Goal: Information Seeking & Learning: Learn about a topic

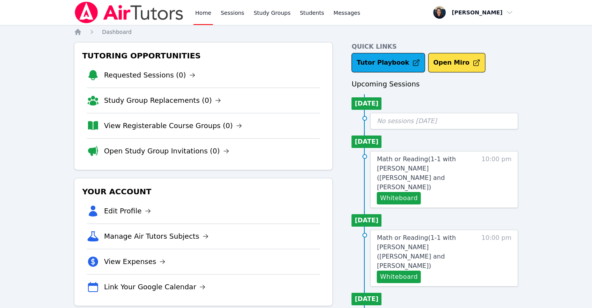
drag, startPoint x: 0, startPoint y: 0, endPoint x: 101, endPoint y: 9, distance: 101.6
click at [101, 9] on img at bounding box center [129, 13] width 110 height 22
click at [188, 127] on link "View Registerable Course Groups (0)" at bounding box center [173, 125] width 138 height 11
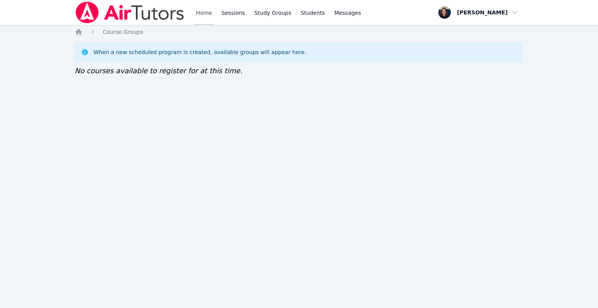
click at [208, 18] on link "Home" at bounding box center [203, 12] width 19 height 25
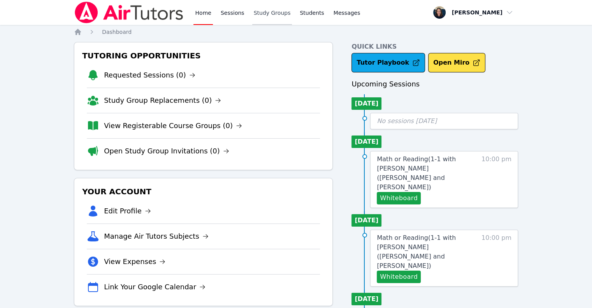
click at [252, 18] on link "Study Groups" at bounding box center [272, 12] width 40 height 25
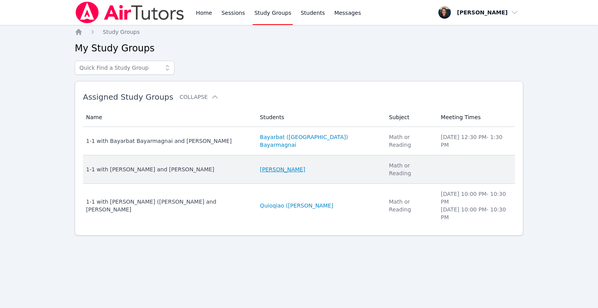
click at [284, 165] on link "[PERSON_NAME]" at bounding box center [282, 169] width 45 height 8
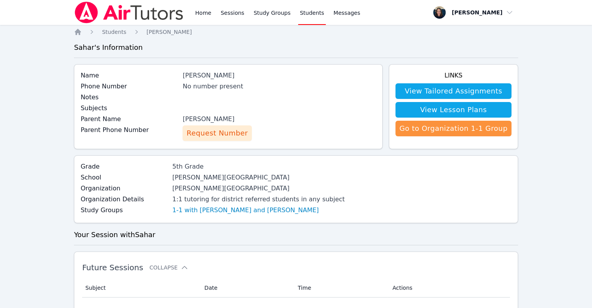
click at [216, 134] on span "Request Number" at bounding box center [216, 133] width 61 height 11
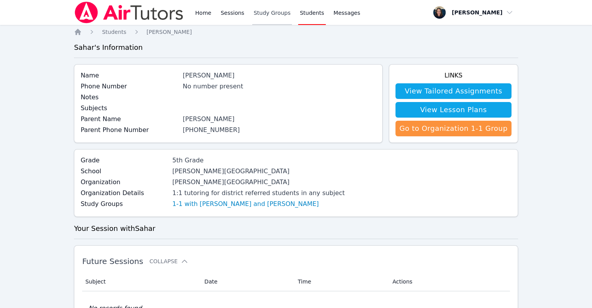
click at [279, 14] on link "Study Groups" at bounding box center [272, 12] width 40 height 25
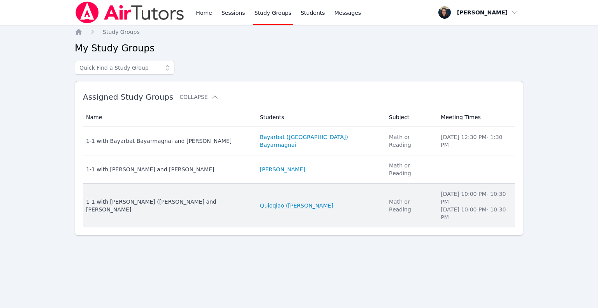
click at [277, 202] on link "Quioqiao ([PERSON_NAME]" at bounding box center [296, 206] width 73 height 8
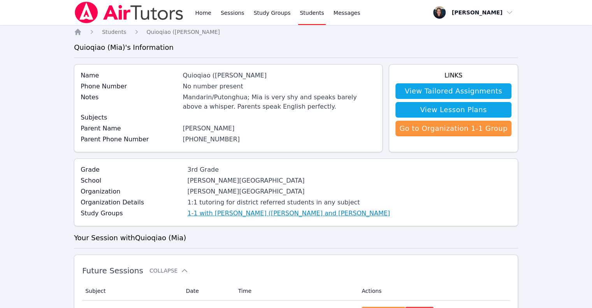
click at [208, 213] on link "1-1 with [PERSON_NAME] ([PERSON_NAME] and [PERSON_NAME]" at bounding box center [288, 213] width 203 height 9
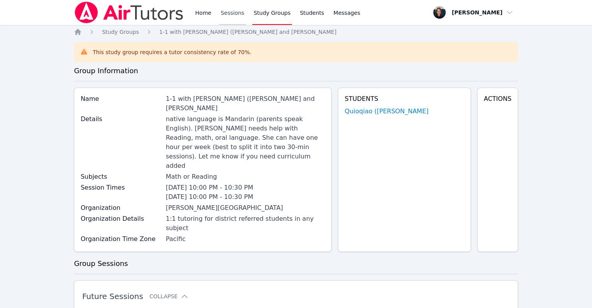
click at [234, 13] on link "Sessions" at bounding box center [232, 12] width 27 height 25
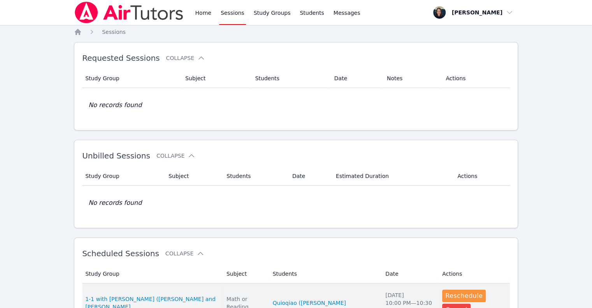
click at [162, 300] on td "Study Group 1-1 with [PERSON_NAME] ([PERSON_NAME] and [PERSON_NAME]" at bounding box center [152, 302] width 140 height 39
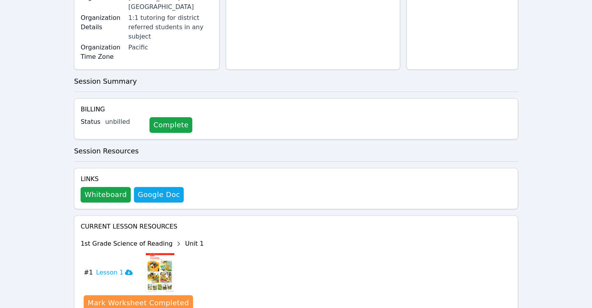
scroll to position [370, 0]
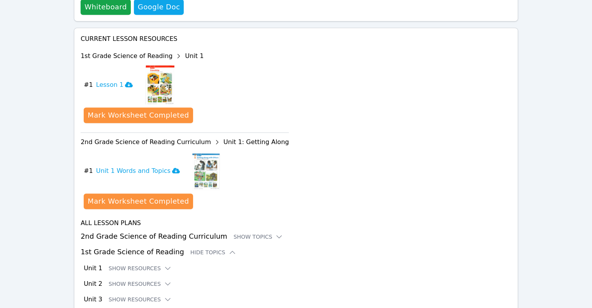
scroll to position [434, 0]
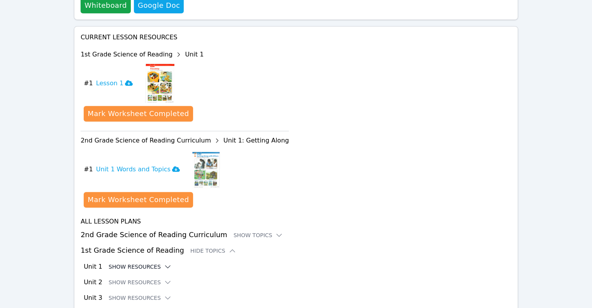
click at [137, 263] on button "Show Resources" at bounding box center [140, 267] width 63 height 8
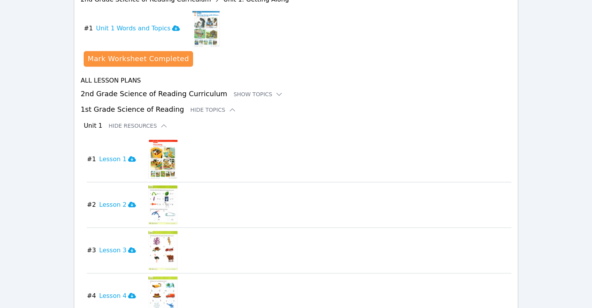
scroll to position [563, 0]
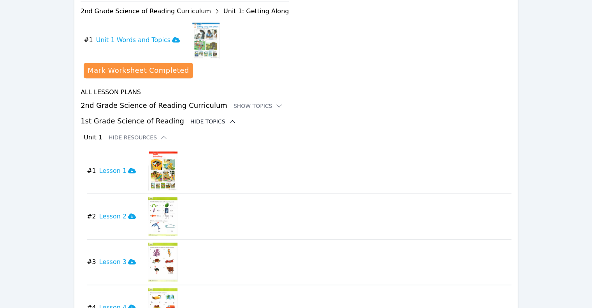
click at [228, 118] on icon at bounding box center [232, 122] width 8 height 8
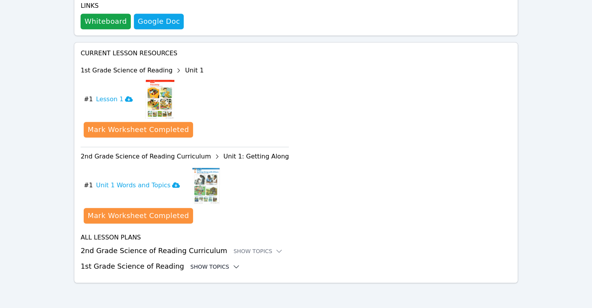
scroll to position [370, 0]
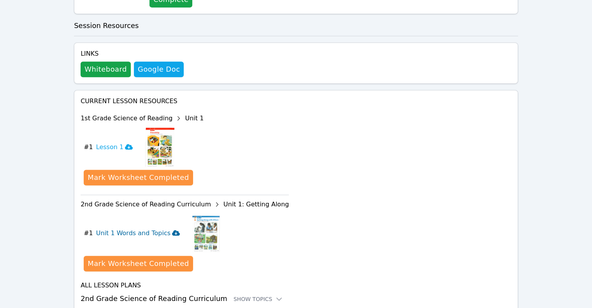
click at [163, 228] on h3 "Unit 1 Words and Topics" at bounding box center [138, 232] width 84 height 9
click at [253, 295] on div "Show Topics" at bounding box center [259, 299] width 50 height 8
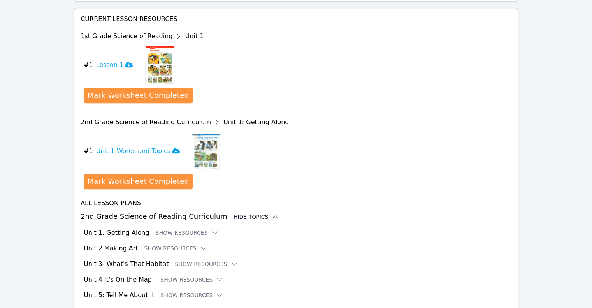
scroll to position [465, 0]
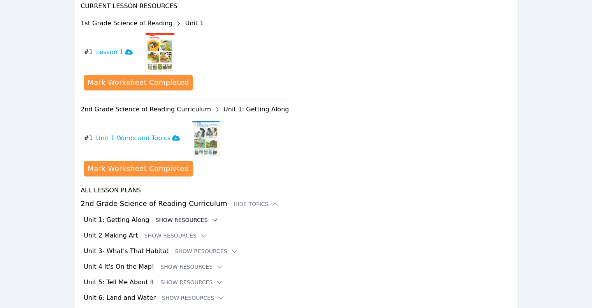
click at [211, 216] on icon at bounding box center [215, 220] width 8 height 8
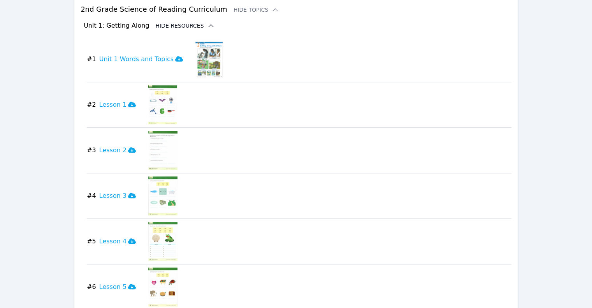
scroll to position [667, 0]
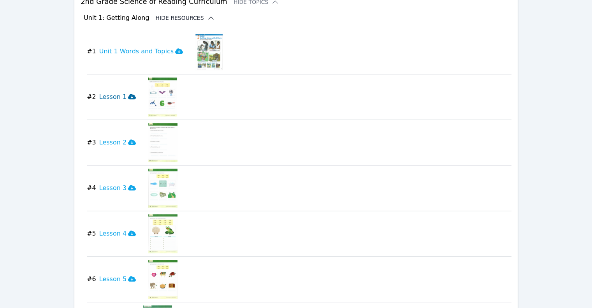
click at [128, 93] on icon at bounding box center [132, 96] width 8 height 6
click at [128, 139] on icon at bounding box center [132, 141] width 8 height 5
click at [128, 185] on icon at bounding box center [132, 187] width 8 height 5
click at [128, 230] on icon at bounding box center [132, 232] width 8 height 5
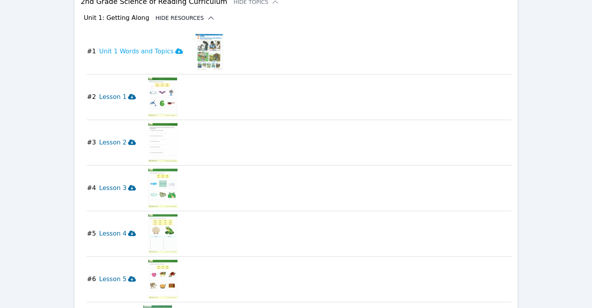
click at [128, 276] on icon at bounding box center [132, 278] width 8 height 5
click at [74, 299] on div "Current Lesson Resources 1st Grade Science of Reading Unit 1 download resource …" at bounding box center [296, 123] width 444 height 661
click at [128, 276] on icon at bounding box center [132, 278] width 8 height 5
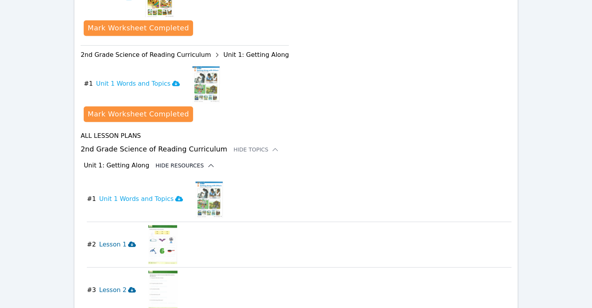
scroll to position [522, 0]
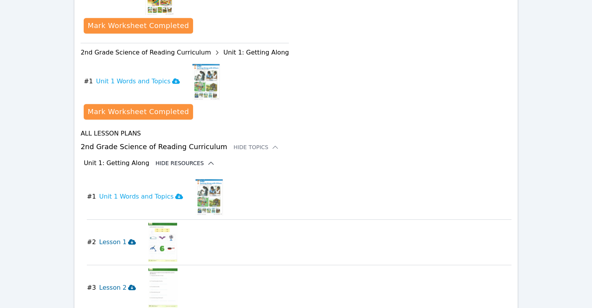
click at [199, 177] on img at bounding box center [209, 196] width 28 height 39
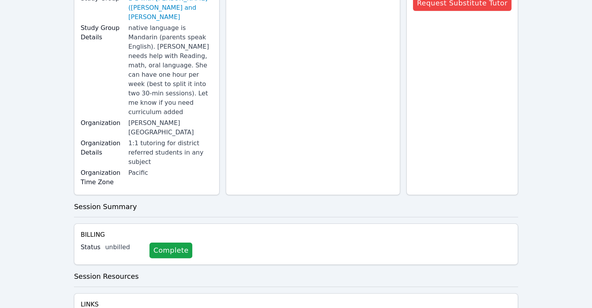
scroll to position [0, 0]
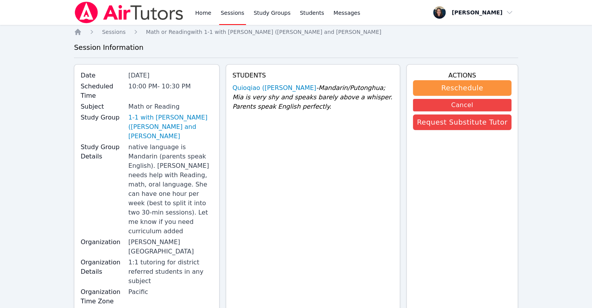
click at [273, 16] on link "Study Groups" at bounding box center [272, 12] width 40 height 25
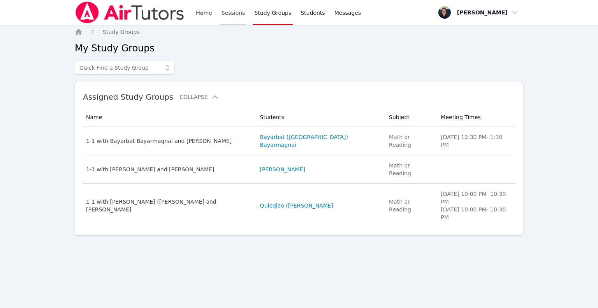
click at [233, 18] on link "Sessions" at bounding box center [233, 12] width 27 height 25
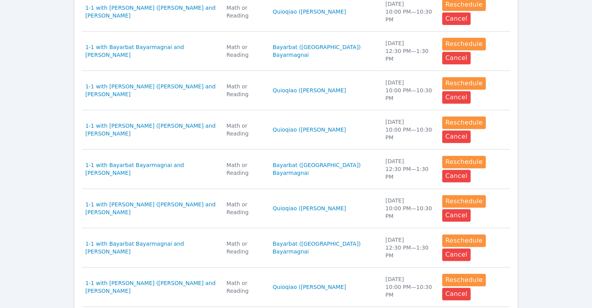
scroll to position [338, 0]
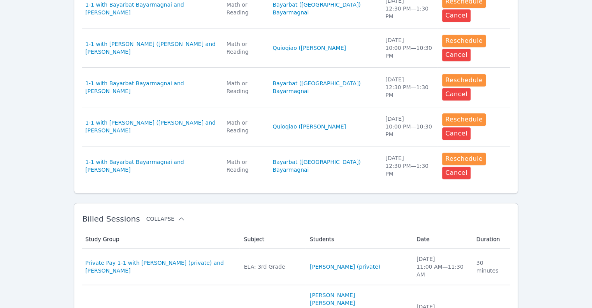
scroll to position [745, 0]
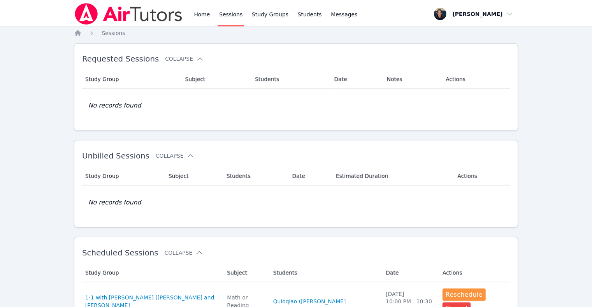
scroll to position [338, 0]
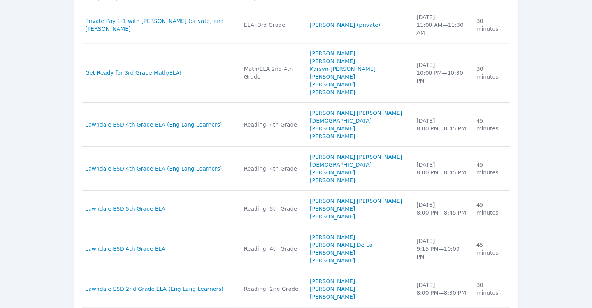
scroll to position [745, 0]
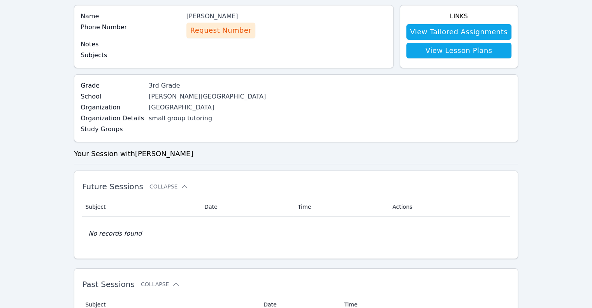
scroll to position [62, 0]
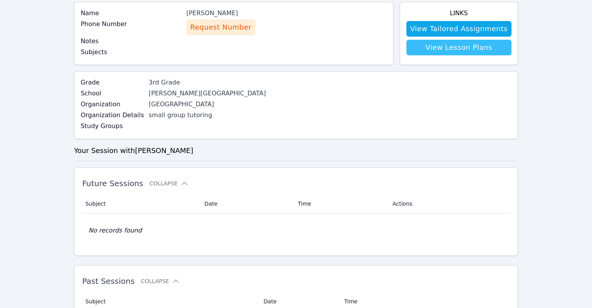
click at [478, 53] on link "View Lesson Plans" at bounding box center [458, 48] width 105 height 16
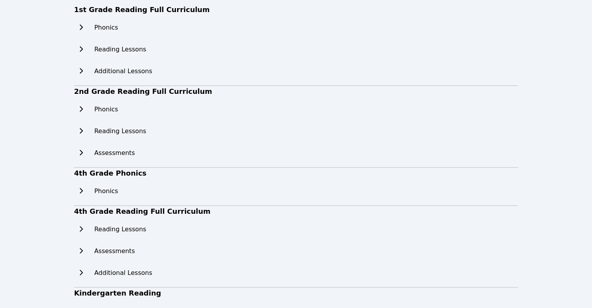
scroll to position [57, 0]
click at [82, 107] on icon at bounding box center [81, 108] width 8 height 6
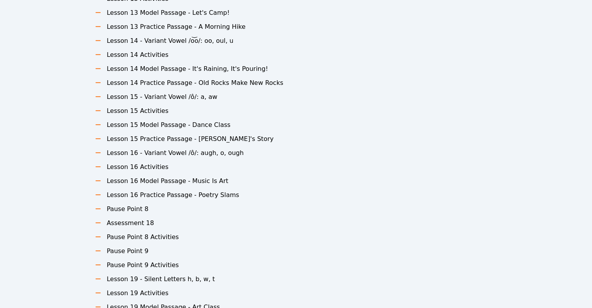
scroll to position [770, 0]
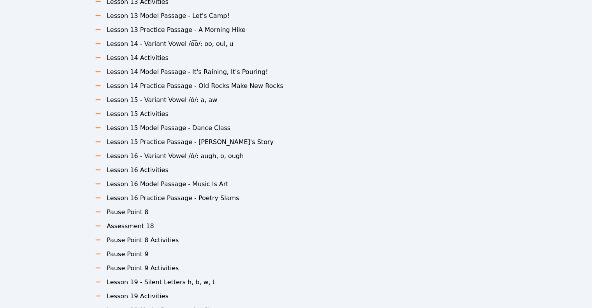
click at [99, 169] on icon at bounding box center [98, 170] width 8 height 6
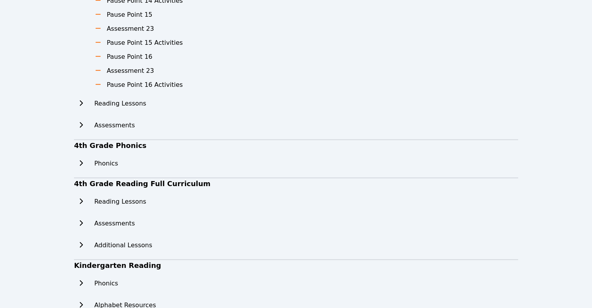
scroll to position [2015, 0]
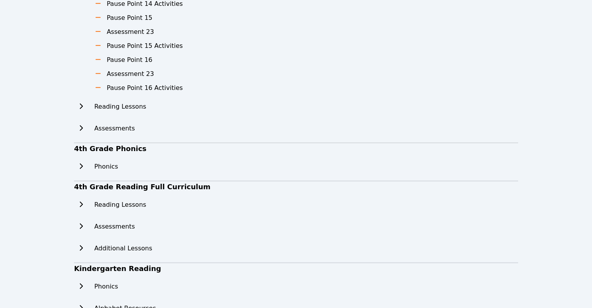
click at [126, 107] on h2 "Reading Lessons" at bounding box center [120, 106] width 52 height 9
click at [83, 102] on button at bounding box center [81, 107] width 14 height 16
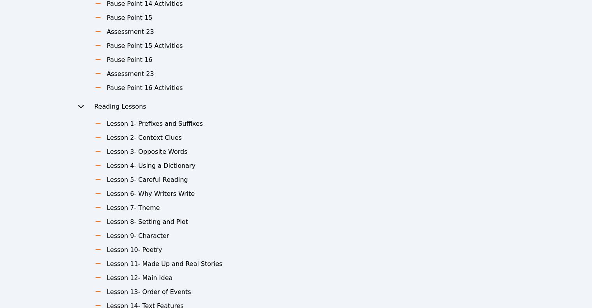
click at [144, 130] on ul "Lesson 1- Prefixes and Suffixes Lesson 2- Context Clues Lesson 3- Opposite Word…" at bounding box center [201, 250] width 238 height 262
click at [148, 124] on h3 "Lesson 1- Prefixes and Suffixes" at bounding box center [155, 123] width 96 height 9
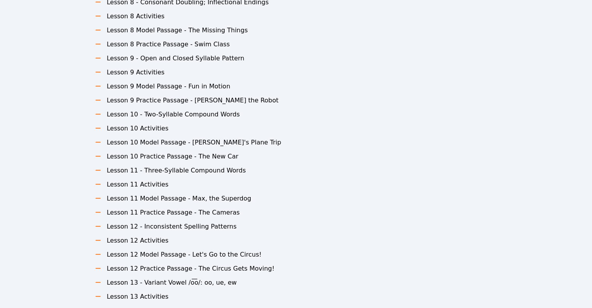
scroll to position [0, 0]
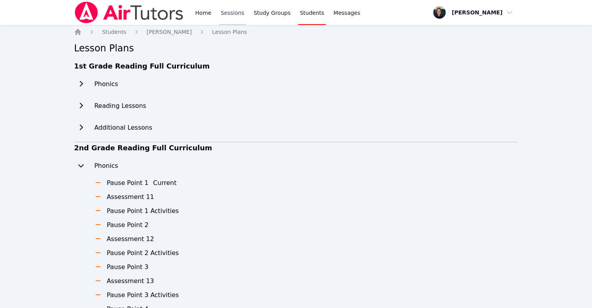
click at [227, 16] on link "Sessions" at bounding box center [232, 12] width 27 height 25
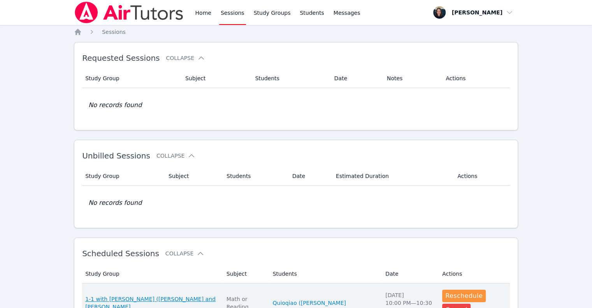
click at [179, 300] on span "1-1 with [PERSON_NAME] ([PERSON_NAME] and [PERSON_NAME]" at bounding box center [151, 303] width 132 height 16
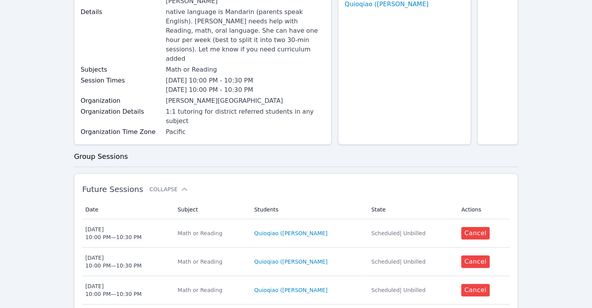
scroll to position [106, 0]
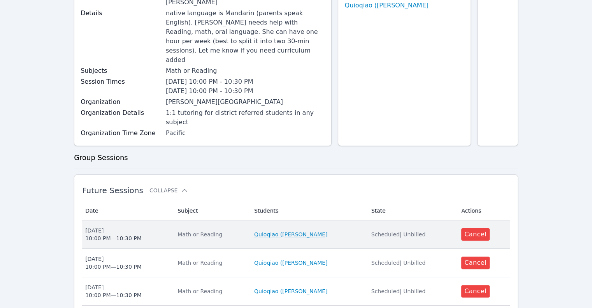
click at [272, 230] on link "Quioqiao ([PERSON_NAME]" at bounding box center [290, 234] width 73 height 8
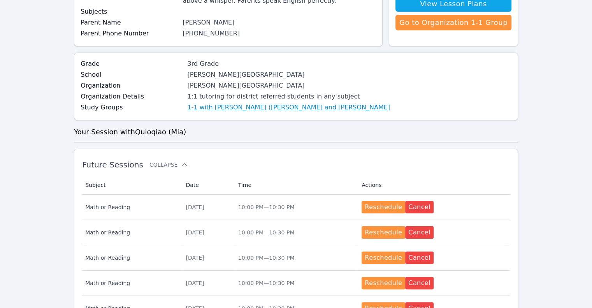
click at [272, 110] on link "1-1 with [PERSON_NAME] ([PERSON_NAME] and [PERSON_NAME]" at bounding box center [288, 107] width 203 height 9
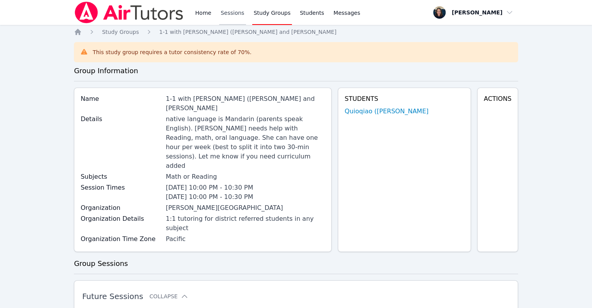
click at [228, 11] on link "Sessions" at bounding box center [232, 12] width 27 height 25
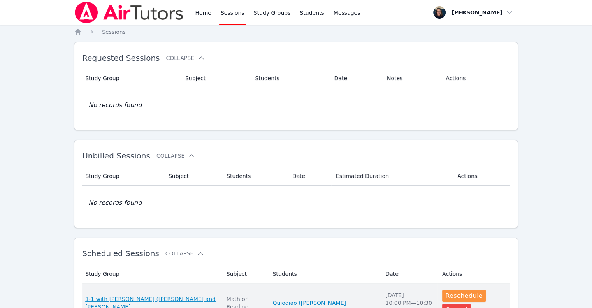
click at [187, 297] on span "1-1 with [PERSON_NAME] ([PERSON_NAME] and [PERSON_NAME]" at bounding box center [151, 303] width 132 height 16
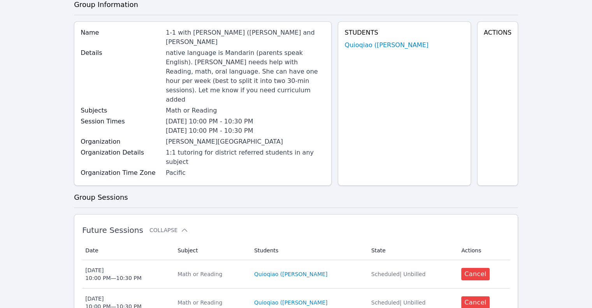
scroll to position [78, 0]
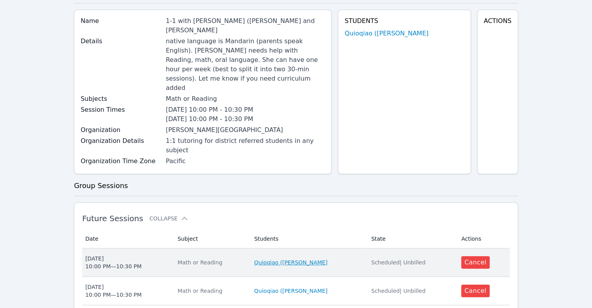
click at [295, 258] on link "Quioqiao ([PERSON_NAME]" at bounding box center [290, 262] width 73 height 8
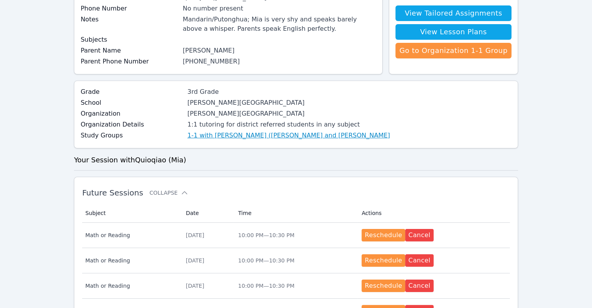
click at [261, 132] on link "1-1 with [PERSON_NAME] ([PERSON_NAME] and [PERSON_NAME]" at bounding box center [288, 135] width 203 height 9
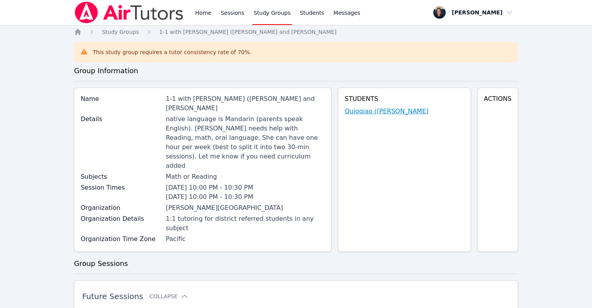
click at [399, 112] on link "Quioqiao ([PERSON_NAME]" at bounding box center [386, 111] width 84 height 9
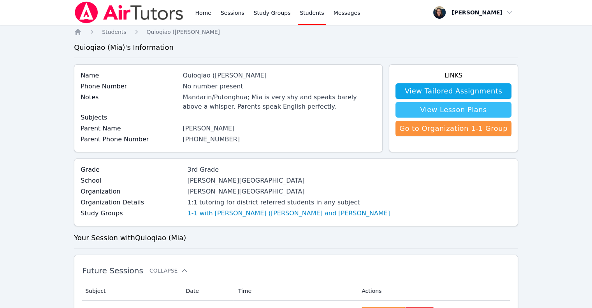
click at [487, 111] on link "View Lesson Plans" at bounding box center [453, 110] width 116 height 16
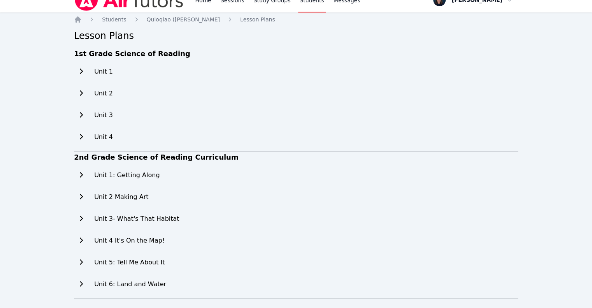
scroll to position [19, 0]
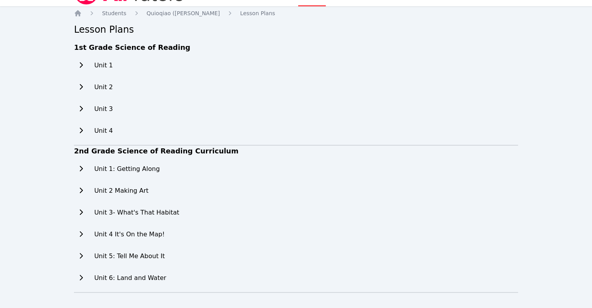
click at [80, 169] on icon at bounding box center [81, 168] width 8 height 6
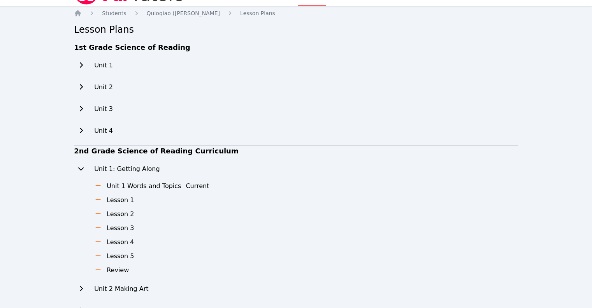
scroll to position [0, 0]
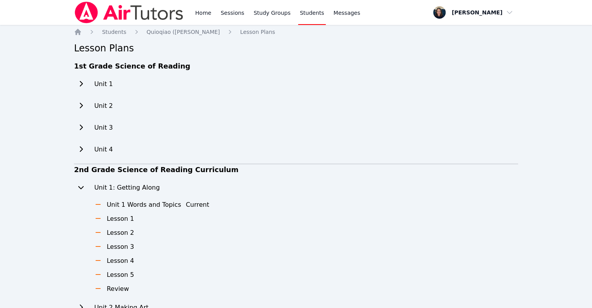
click at [104, 12] on img at bounding box center [129, 13] width 110 height 22
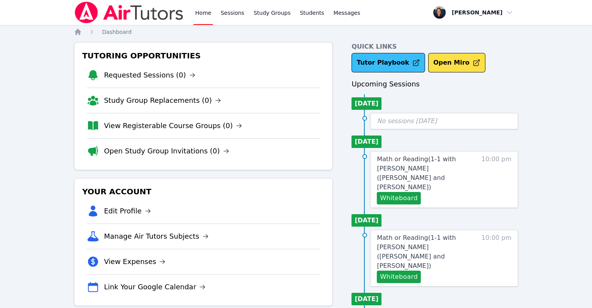
click at [375, 55] on link "Tutor Playbook" at bounding box center [388, 62] width 74 height 19
click at [264, 18] on link "Study Groups" at bounding box center [272, 12] width 40 height 25
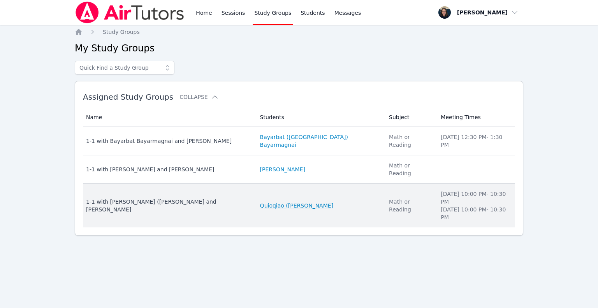
click at [278, 202] on link "Quioqiao ([PERSON_NAME]" at bounding box center [296, 206] width 73 height 8
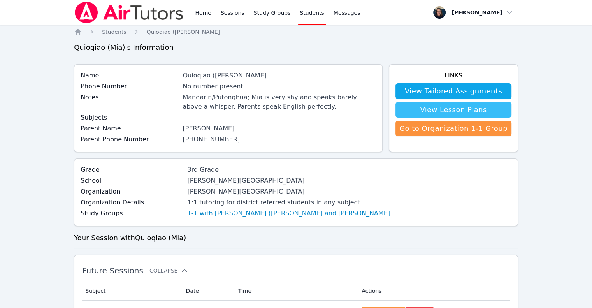
click at [461, 111] on link "View Lesson Plans" at bounding box center [453, 110] width 116 height 16
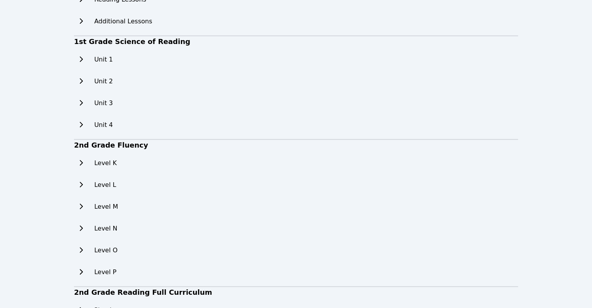
scroll to position [230, 0]
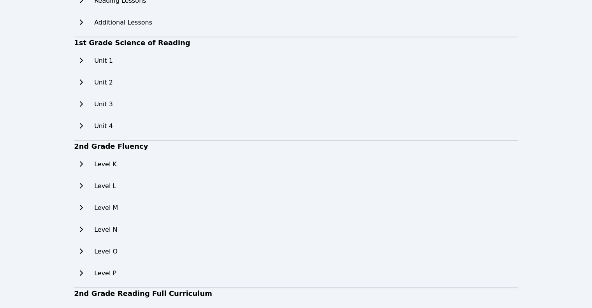
click at [107, 166] on h2 "Level K" at bounding box center [105, 164] width 23 height 9
click at [83, 168] on button at bounding box center [81, 164] width 14 height 16
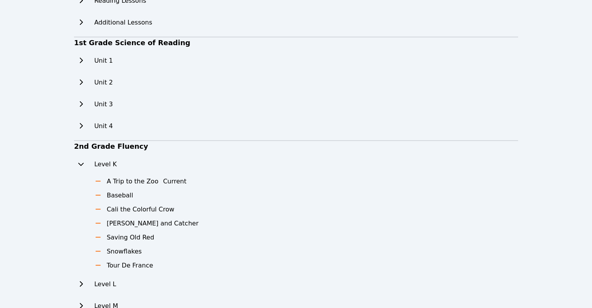
click at [163, 181] on button "Current" at bounding box center [174, 181] width 23 height 9
click at [121, 183] on h3 "A Trip to the Zoo" at bounding box center [133, 181] width 52 height 9
click at [98, 180] on icon at bounding box center [98, 181] width 8 height 6
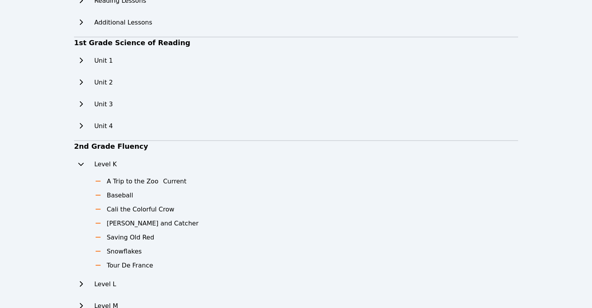
click at [201, 177] on div "2nd Grade Fluency Level K A Trip to the Zoo Current Baseball Cali the Colorful …" at bounding box center [296, 263] width 444 height 245
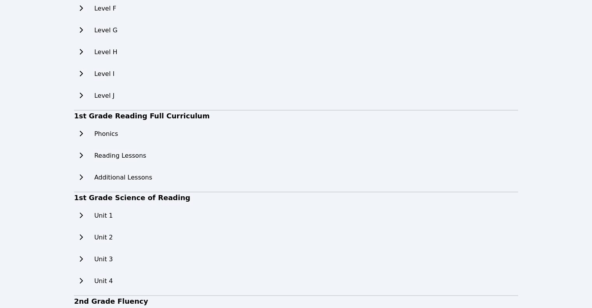
scroll to position [0, 0]
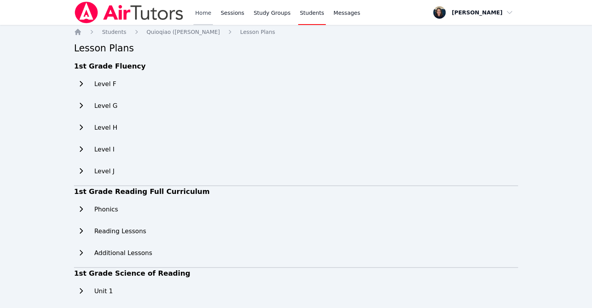
click at [211, 14] on link "Home" at bounding box center [202, 12] width 19 height 25
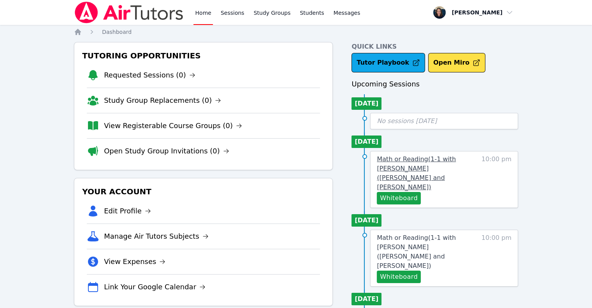
click at [440, 169] on span "Math or Reading ( 1-1 with Quioqiao (Mia) Yuan and Teri Gennaro )" at bounding box center [416, 172] width 79 height 35
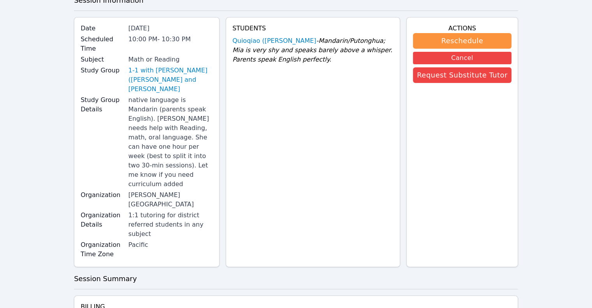
scroll to position [48, 0]
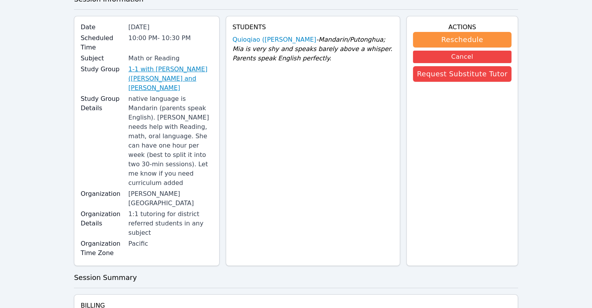
click at [153, 65] on link "1-1 with [PERSON_NAME] ([PERSON_NAME] and [PERSON_NAME]" at bounding box center [170, 79] width 84 height 28
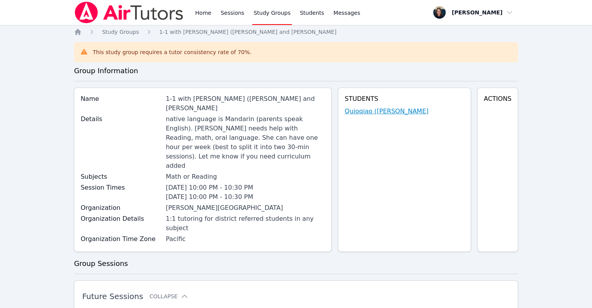
click at [396, 108] on link "Quioqiao ([PERSON_NAME]" at bounding box center [386, 111] width 84 height 9
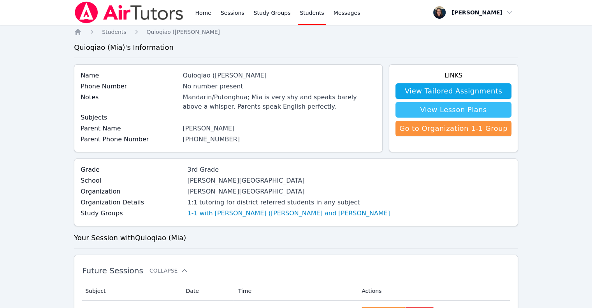
click at [470, 110] on link "View Lesson Plans" at bounding box center [453, 110] width 116 height 16
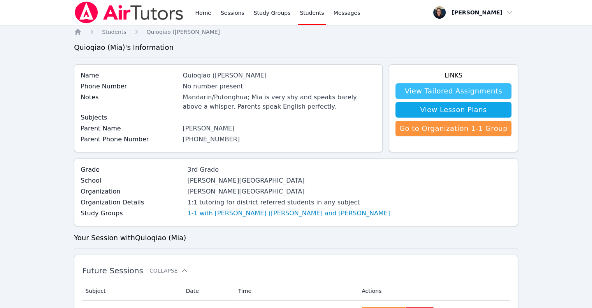
click at [450, 93] on link "View Tailored Assignments" at bounding box center [453, 91] width 116 height 16
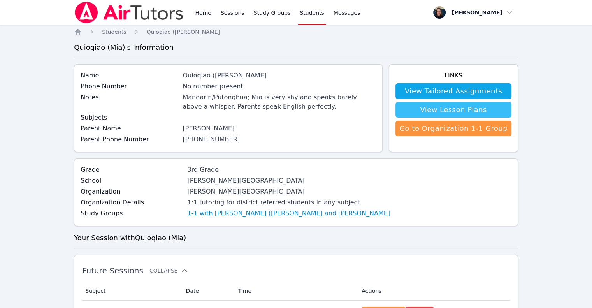
click at [456, 110] on link "View Lesson Plans" at bounding box center [453, 110] width 116 height 16
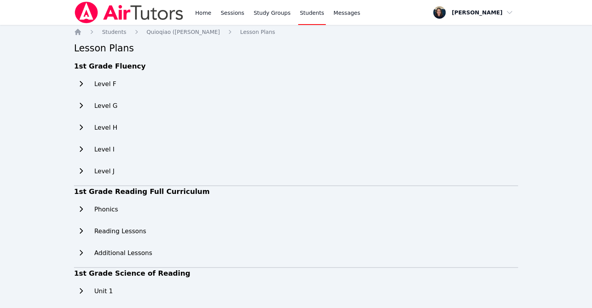
click at [104, 86] on h2 "Level F" at bounding box center [105, 83] width 22 height 9
click at [81, 84] on icon at bounding box center [81, 84] width 8 height 6
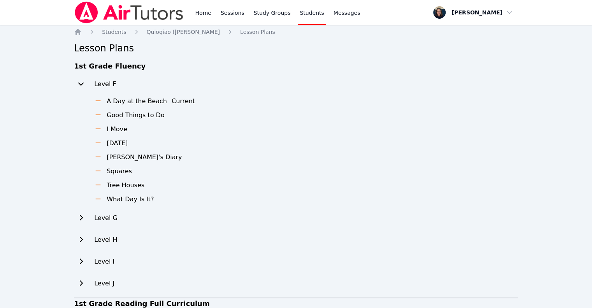
click at [118, 196] on h3 "What Day Is It?" at bounding box center [130, 199] width 47 height 9
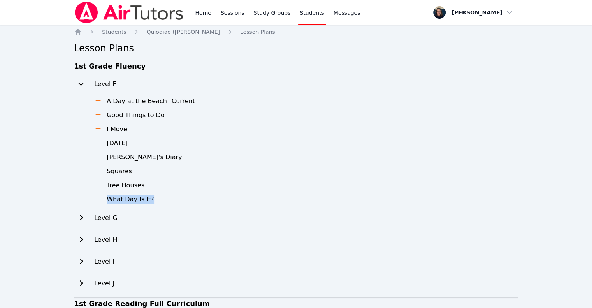
click at [118, 196] on h3 "What Day Is It?" at bounding box center [130, 199] width 47 height 9
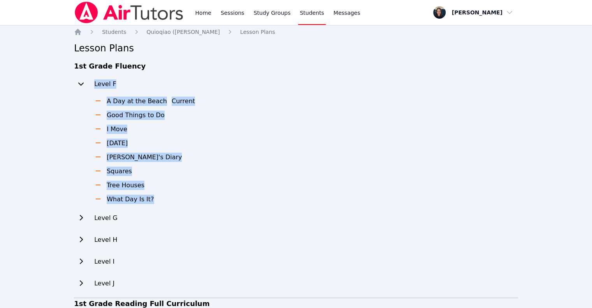
drag, startPoint x: 118, startPoint y: 196, endPoint x: 81, endPoint y: 82, distance: 119.3
click at [81, 82] on div "Level F A Day at the Beach Current Good Things to Do I Move Mother's Day Sam's …" at bounding box center [134, 140] width 121 height 128
click at [81, 82] on icon at bounding box center [81, 84] width 8 height 6
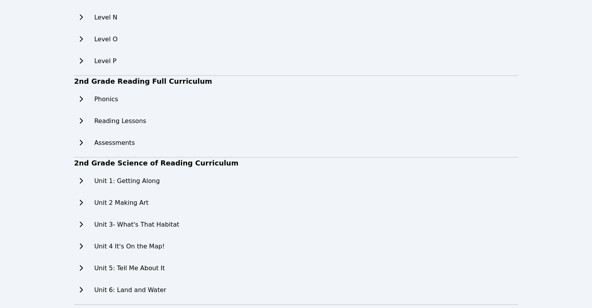
scroll to position [454, 0]
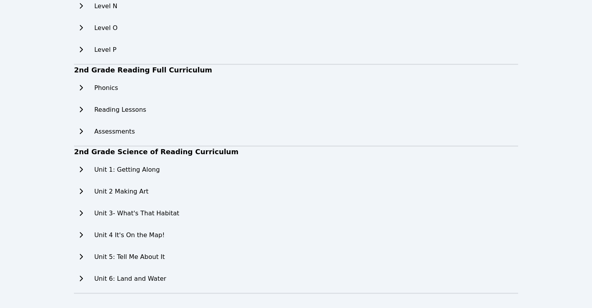
click at [81, 86] on icon at bounding box center [81, 87] width 3 height 5
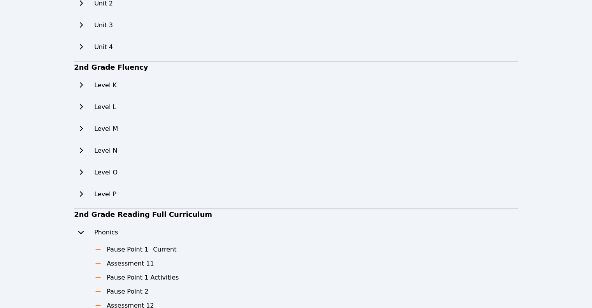
scroll to position [312, 0]
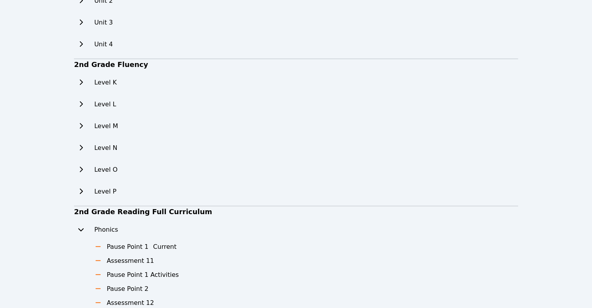
click at [86, 230] on button at bounding box center [81, 230] width 14 height 16
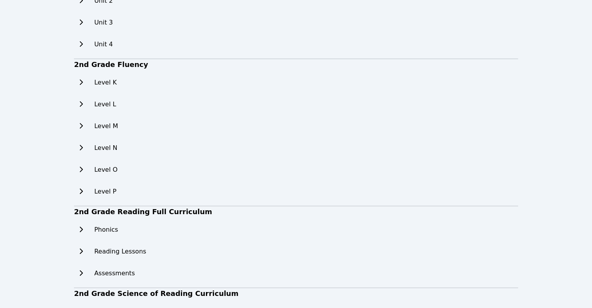
click at [81, 253] on icon at bounding box center [81, 251] width 8 height 6
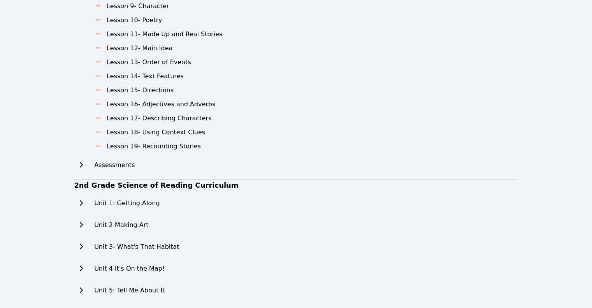
scroll to position [691, 0]
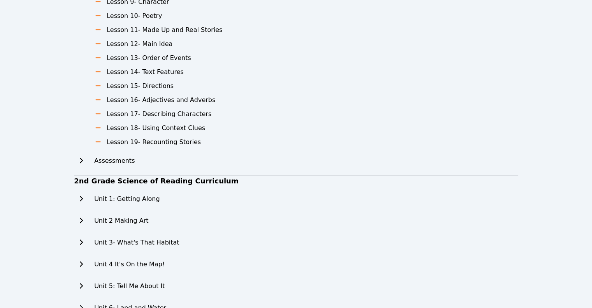
click at [124, 161] on h2 "Assessments" at bounding box center [114, 160] width 40 height 9
click at [82, 160] on icon at bounding box center [81, 160] width 3 height 5
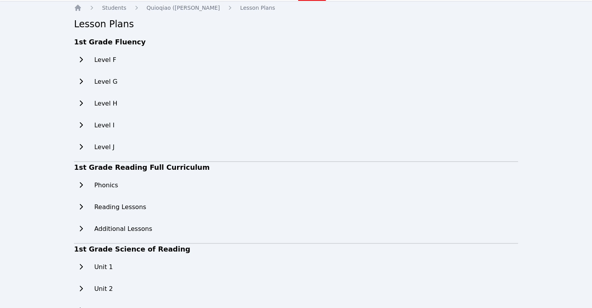
scroll to position [0, 0]
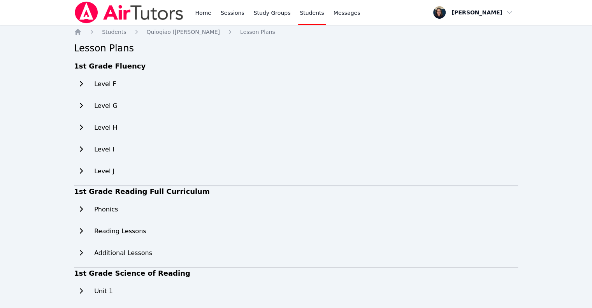
click at [80, 233] on icon at bounding box center [81, 230] width 3 height 5
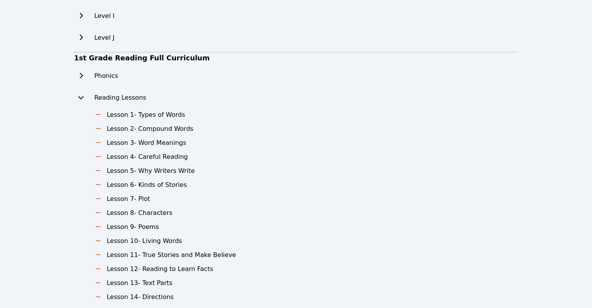
scroll to position [128, 0]
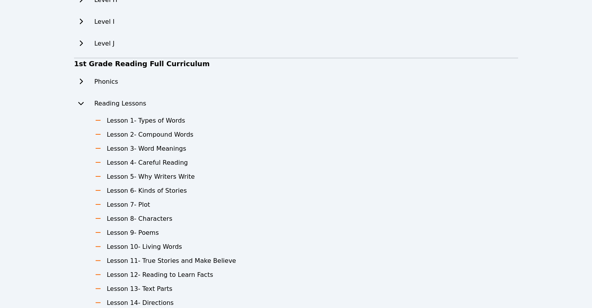
click at [82, 81] on icon at bounding box center [81, 81] width 3 height 5
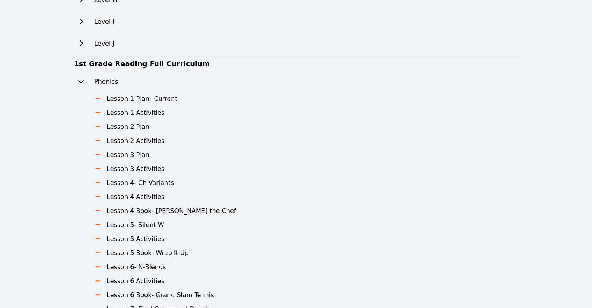
click at [83, 85] on button at bounding box center [81, 82] width 14 height 16
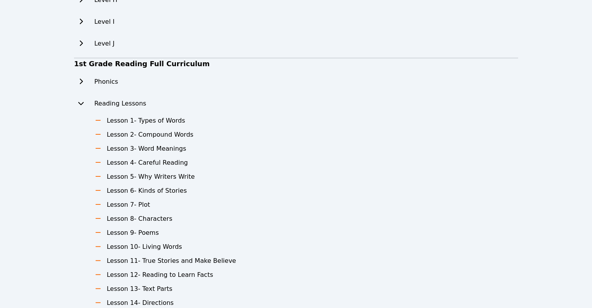
click at [83, 107] on button at bounding box center [81, 104] width 14 height 16
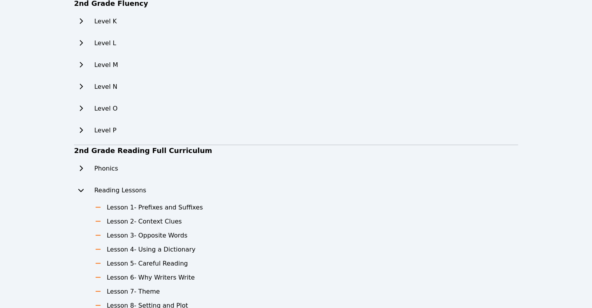
scroll to position [374, 0]
click at [80, 188] on icon at bounding box center [81, 189] width 8 height 6
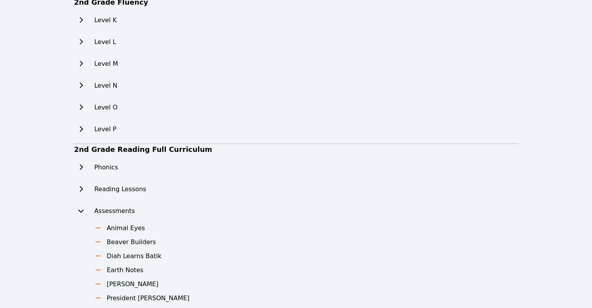
click at [78, 213] on icon at bounding box center [81, 210] width 8 height 6
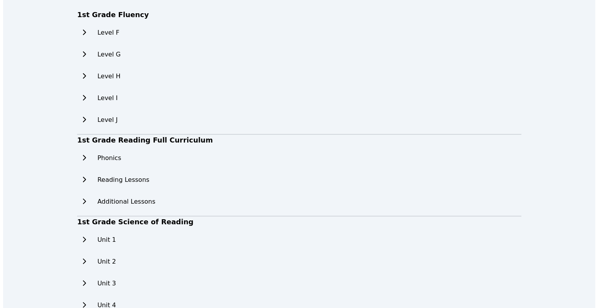
scroll to position [0, 0]
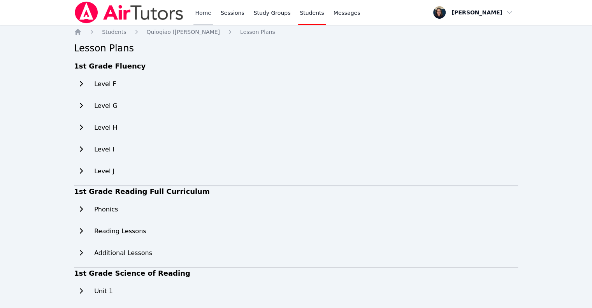
click at [201, 15] on link "Home" at bounding box center [202, 12] width 19 height 25
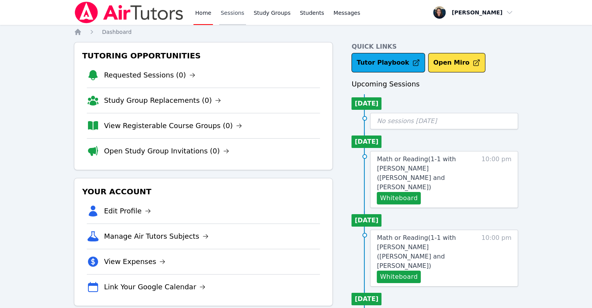
click at [222, 19] on link "Sessions" at bounding box center [232, 12] width 27 height 25
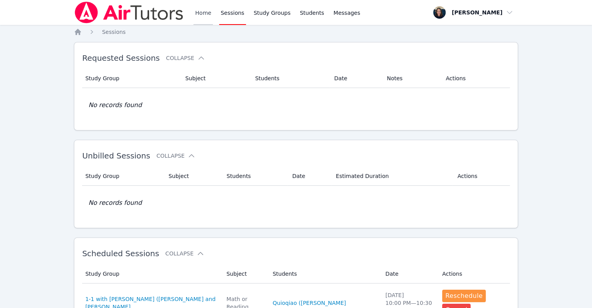
click at [205, 15] on link "Home" at bounding box center [202, 12] width 19 height 25
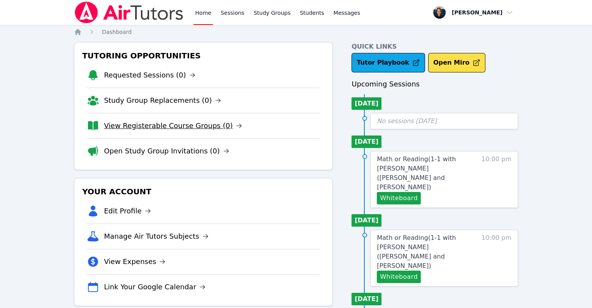
click at [151, 127] on link "View Registerable Course Groups (0)" at bounding box center [173, 125] width 138 height 11
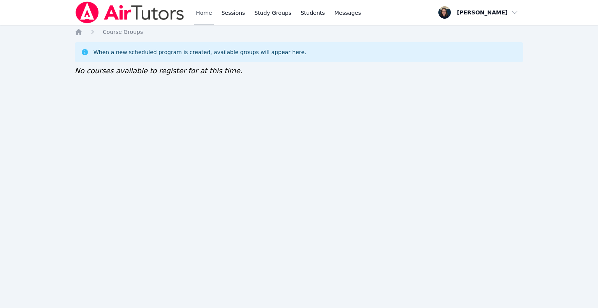
click at [205, 11] on link "Home" at bounding box center [203, 12] width 19 height 25
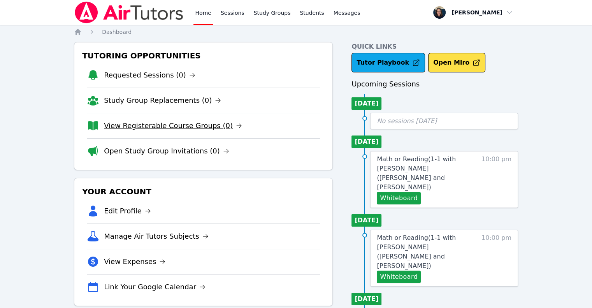
click at [189, 125] on link "View Registerable Course Groups (0)" at bounding box center [173, 125] width 138 height 11
